Goal: Find specific fact: Find specific fact

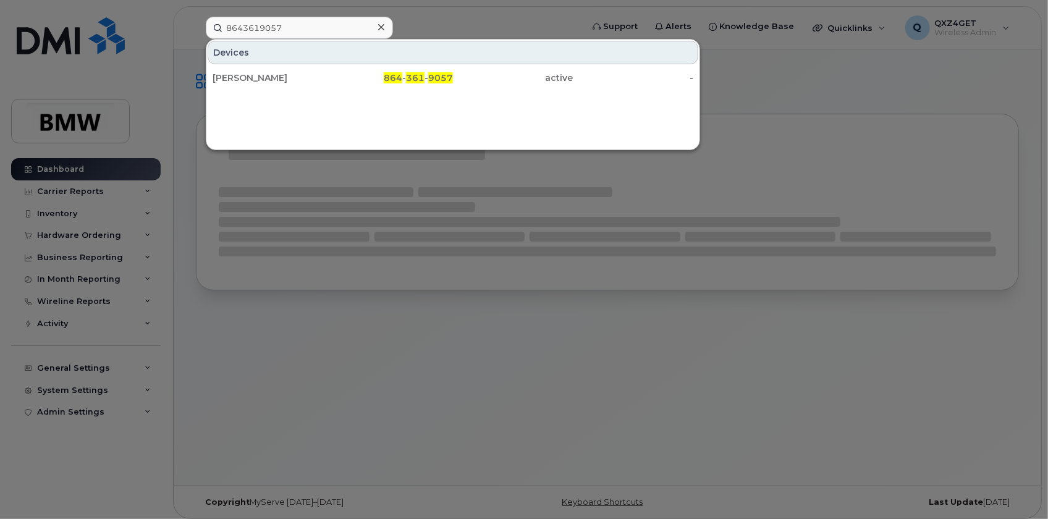
type input "8643619057"
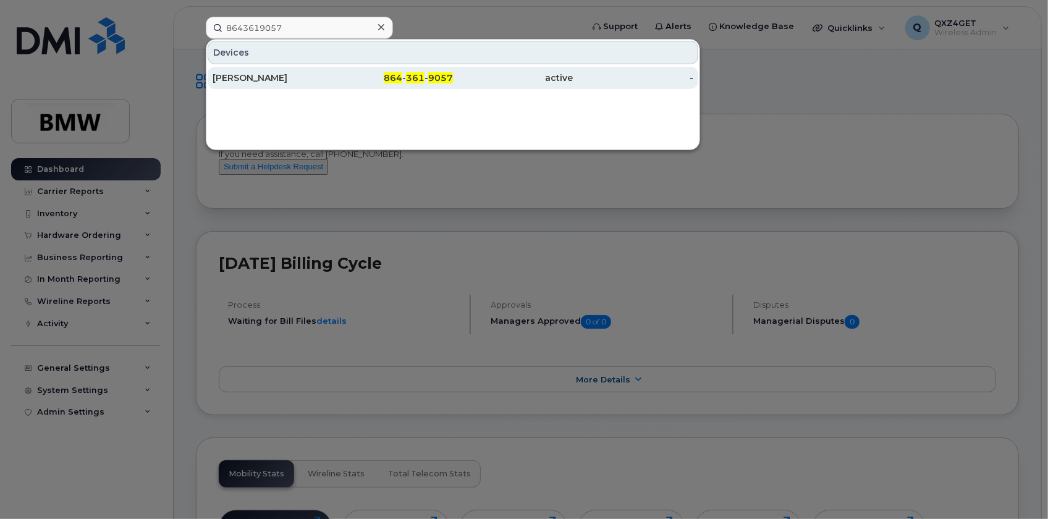
click at [260, 78] on div "[PERSON_NAME]" at bounding box center [273, 78] width 120 height 12
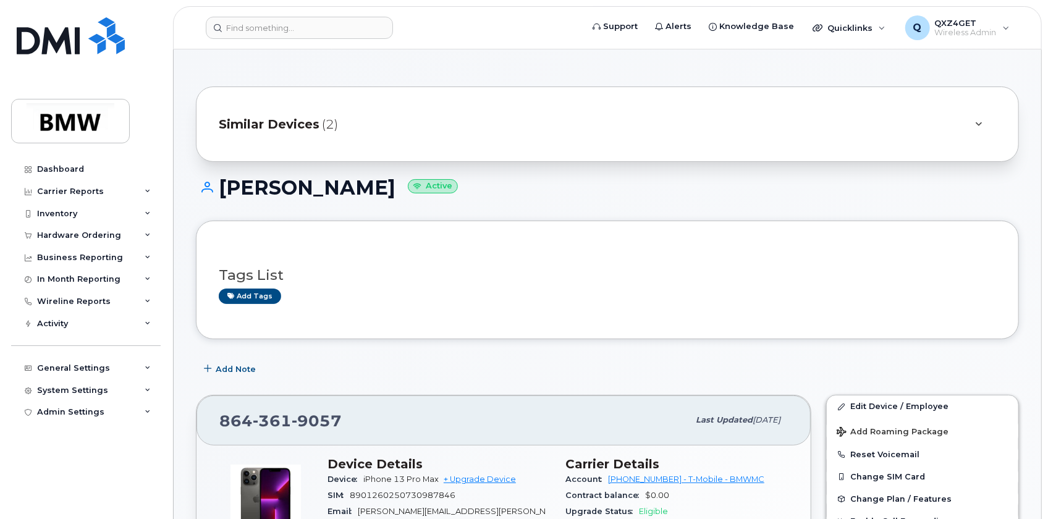
click at [270, 121] on span "Similar Devices" at bounding box center [269, 125] width 101 height 18
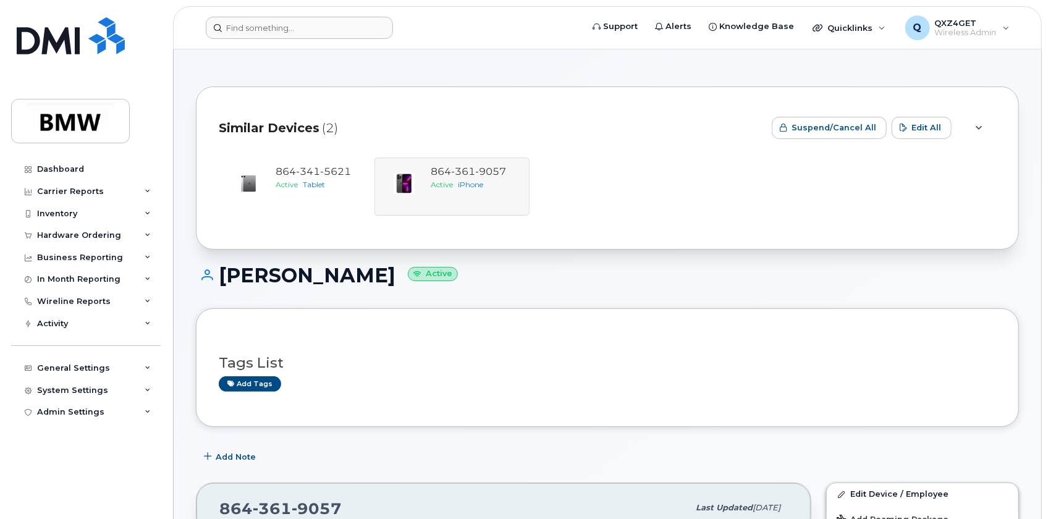
click at [234, 15] on header "Support Alerts Knowledge Base Quicklinks Suspend / Cancel Device Change SIM Car…" at bounding box center [607, 27] width 869 height 43
click at [240, 27] on input at bounding box center [299, 28] width 187 height 22
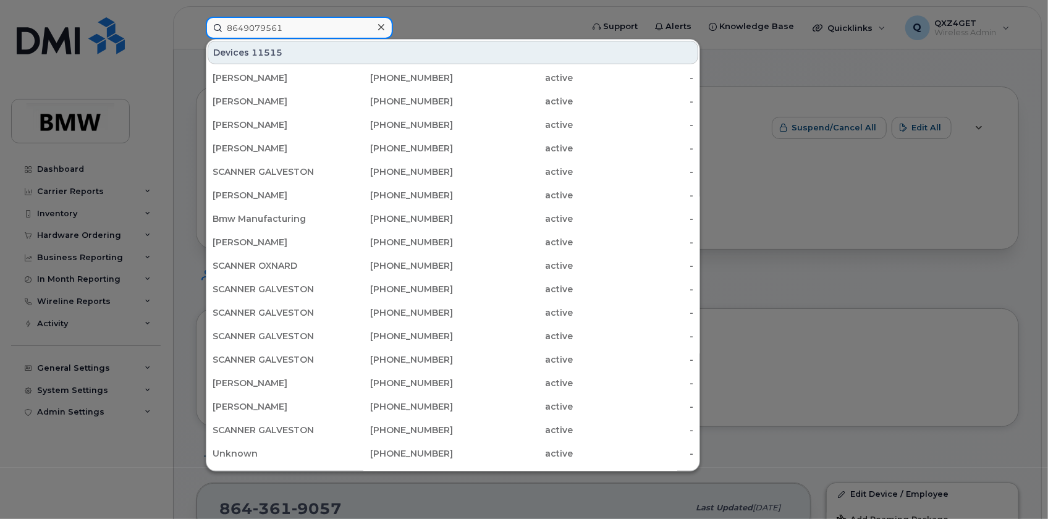
type input "8649079561"
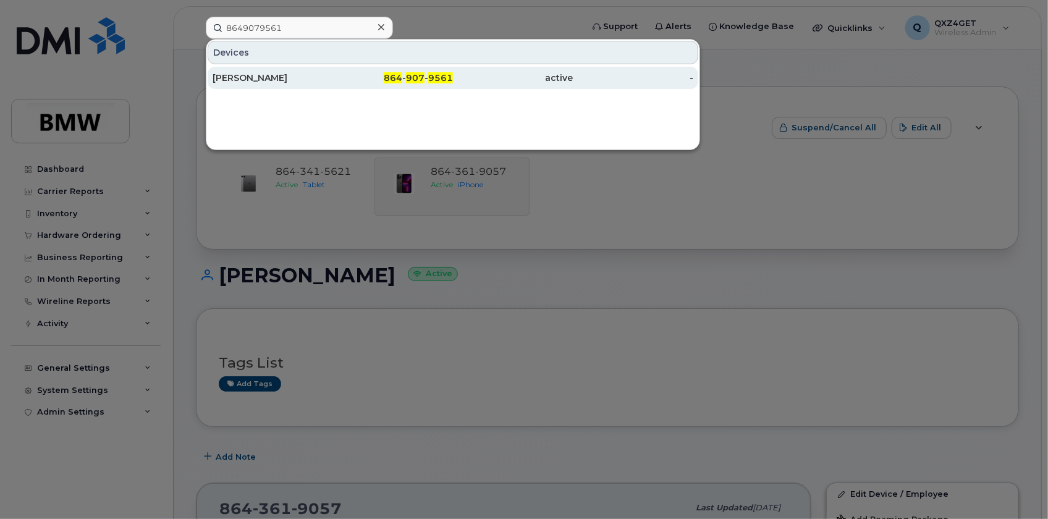
click at [274, 80] on div "Brandon Gillespie" at bounding box center [273, 78] width 120 height 12
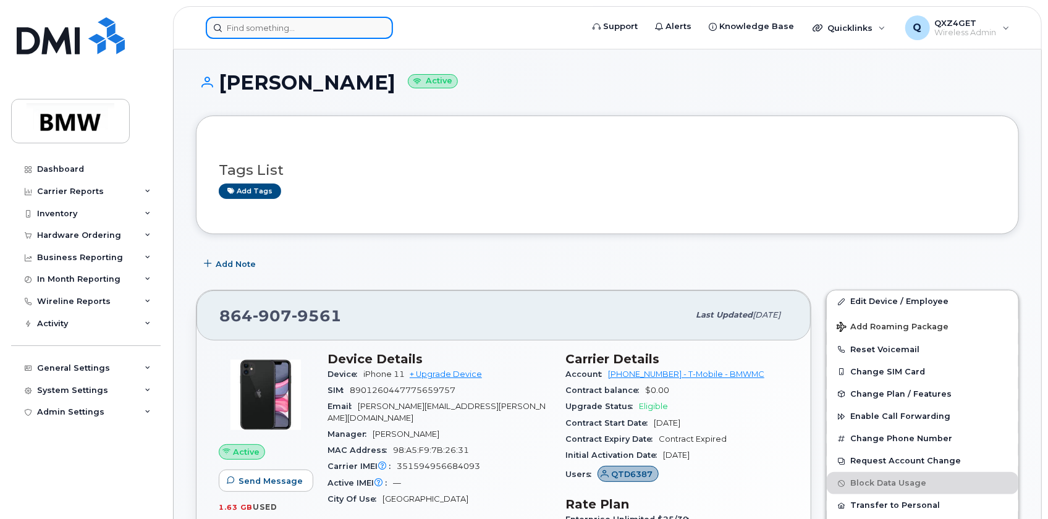
click at [271, 17] on input at bounding box center [299, 28] width 187 height 22
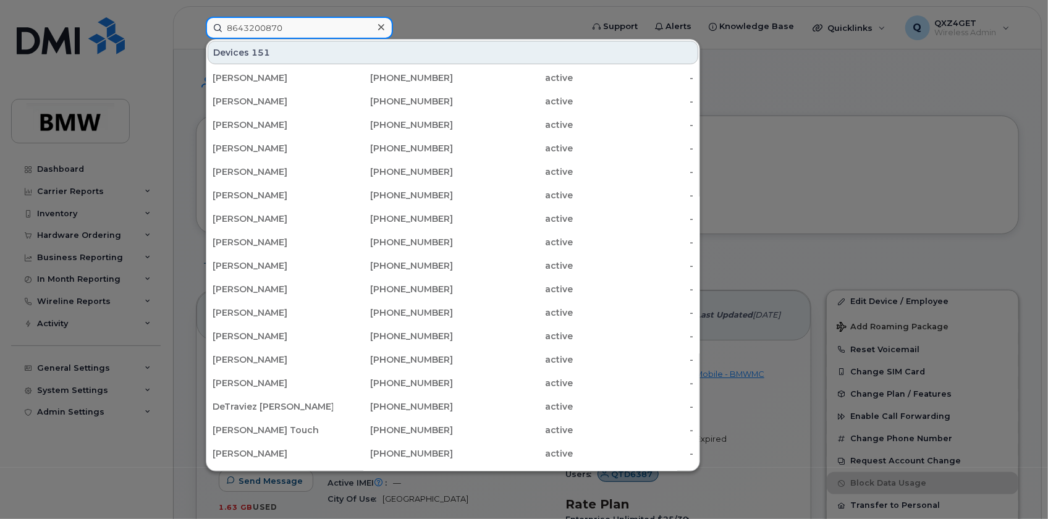
type input "8643200870"
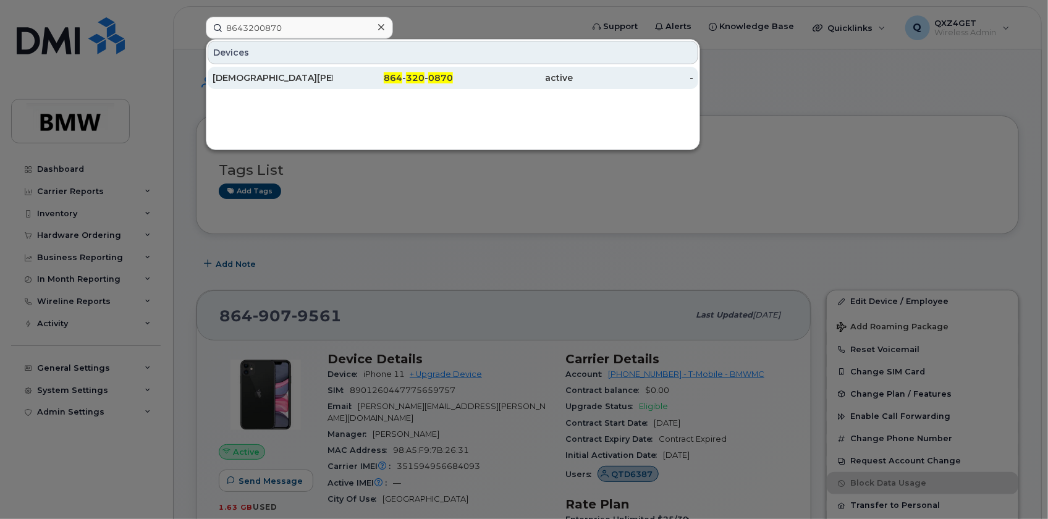
click at [282, 72] on div "Christian Tschurtschenthaler" at bounding box center [273, 78] width 120 height 12
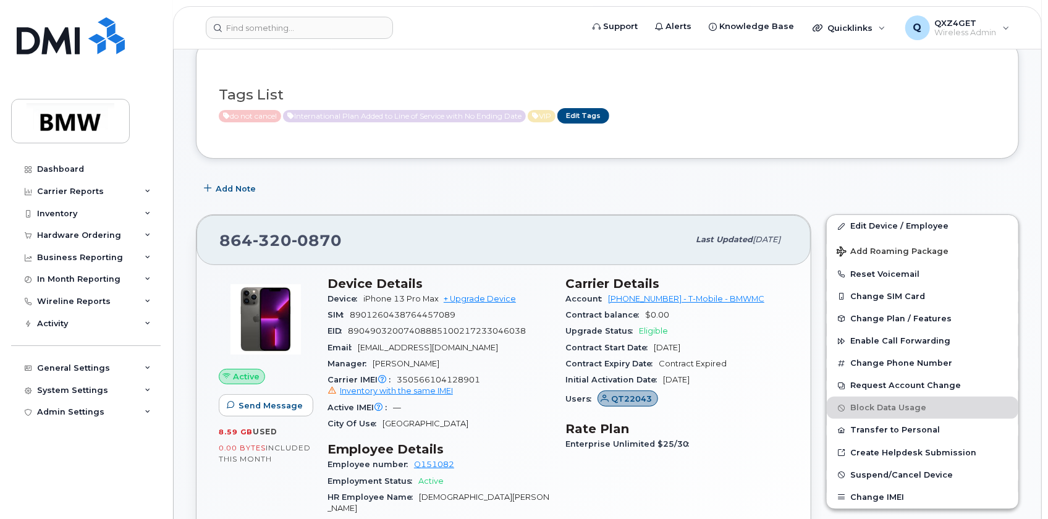
scroll to position [56, 0]
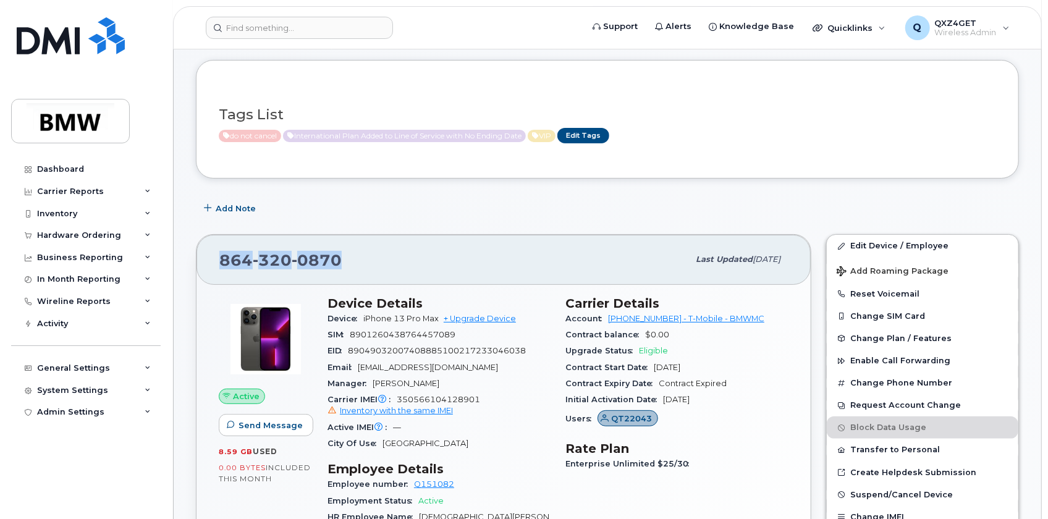
drag, startPoint x: 358, startPoint y: 260, endPoint x: 197, endPoint y: 251, distance: 160.9
click at [197, 251] on div "[PHONE_NUMBER] Last updated [DATE]" at bounding box center [504, 259] width 614 height 49
copy span "[PHONE_NUMBER]"
